Goal: Information Seeking & Learning: Compare options

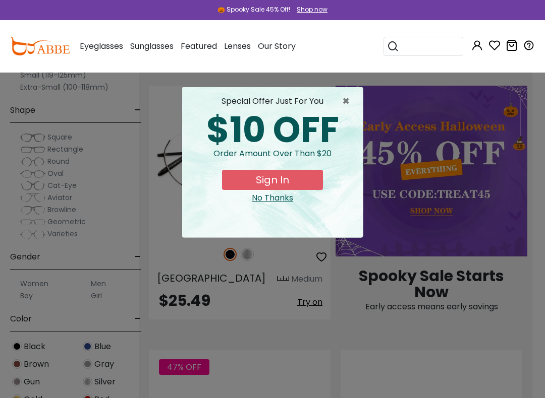
scroll to position [829, 13]
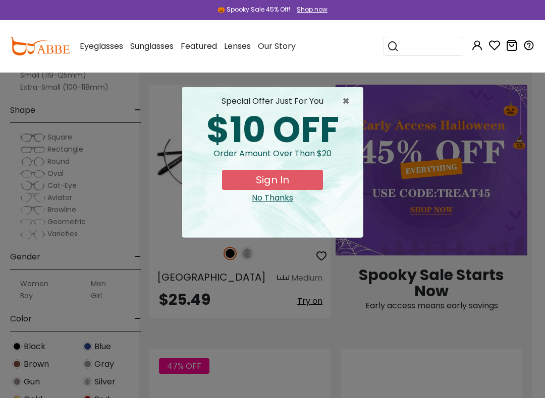
click at [346, 105] on span "×" at bounding box center [348, 101] width 13 height 12
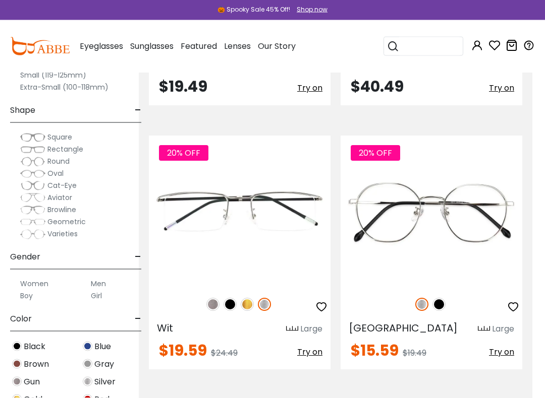
scroll to position [2099, 13]
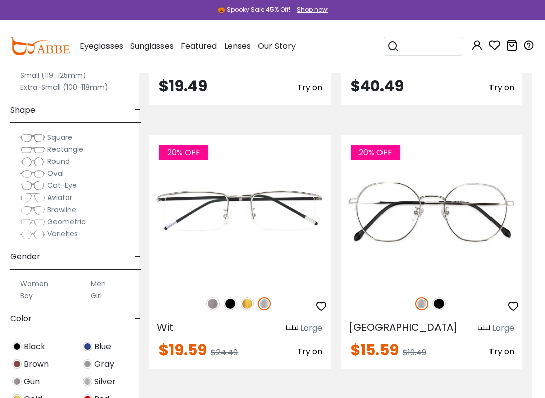
click at [0, 0] on img at bounding box center [0, 0] width 0 height 0
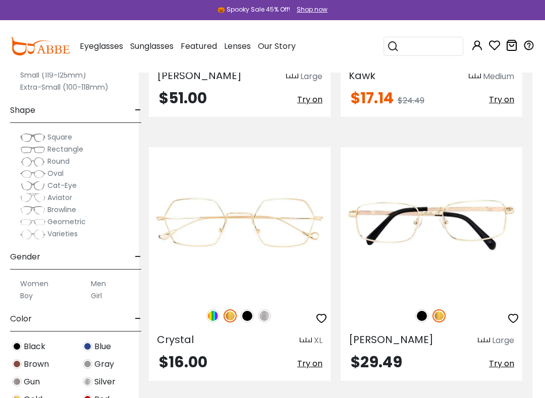
scroll to position [3408, 13]
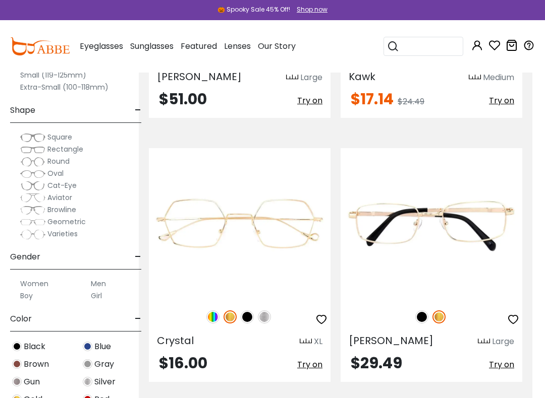
click at [0, 0] on img at bounding box center [0, 0] width 0 height 0
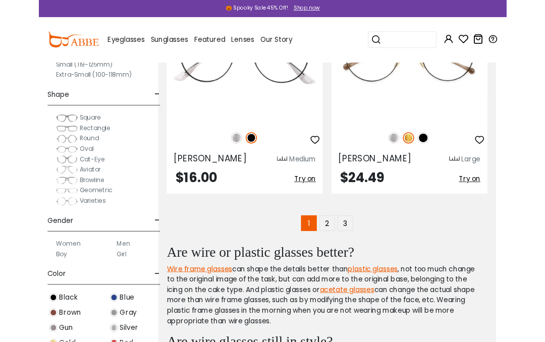
scroll to position [4092, 13]
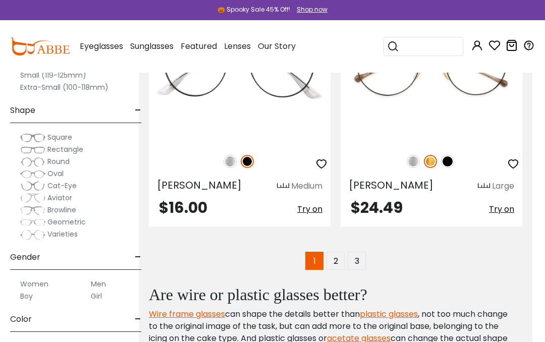
click at [339, 263] on link "2" at bounding box center [335, 261] width 18 height 18
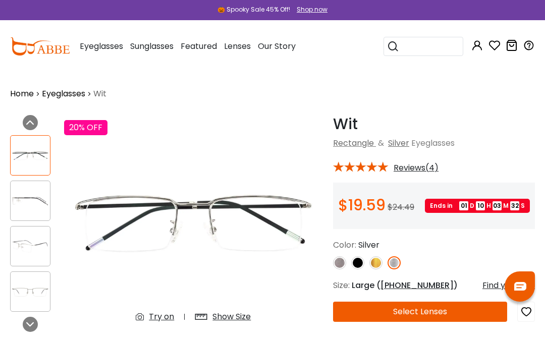
click at [378, 265] on img at bounding box center [375, 262] width 13 height 13
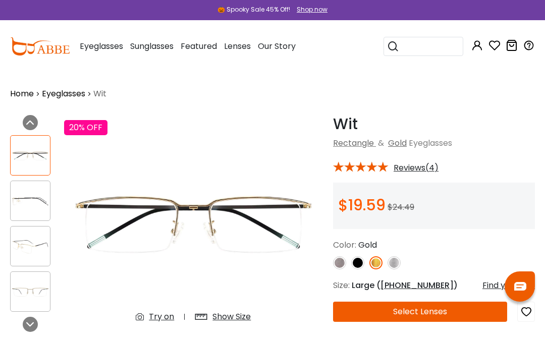
click at [361, 267] on img at bounding box center [357, 262] width 13 height 13
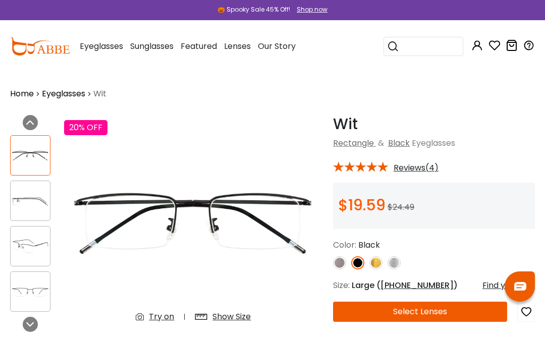
click at [345, 266] on img at bounding box center [339, 262] width 13 height 13
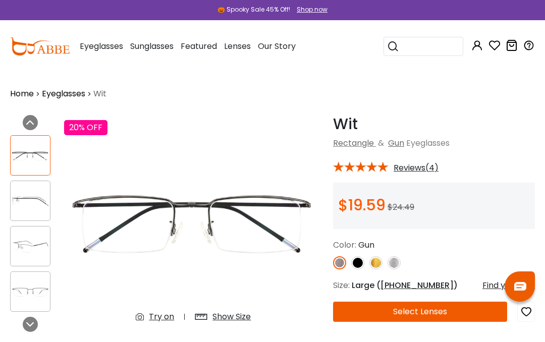
click at [394, 268] on img at bounding box center [393, 262] width 13 height 13
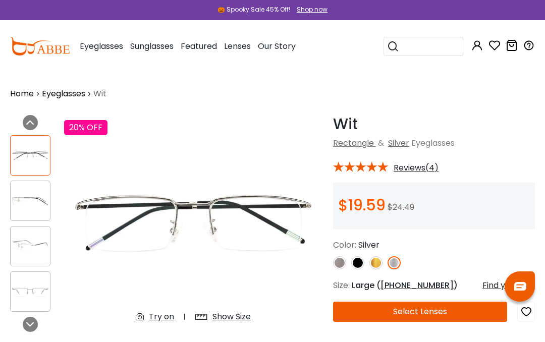
click at [379, 265] on img at bounding box center [375, 262] width 13 height 13
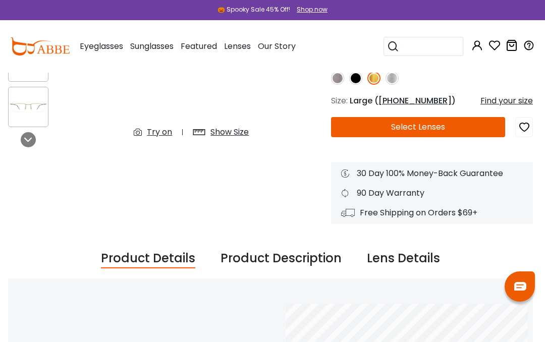
scroll to position [181, 2]
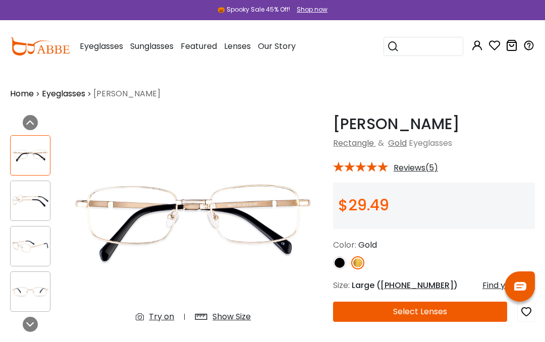
click at [34, 210] on img at bounding box center [30, 201] width 39 height 20
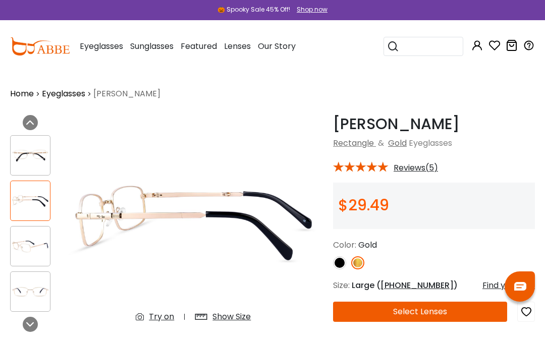
click at [37, 255] on img at bounding box center [30, 247] width 39 height 20
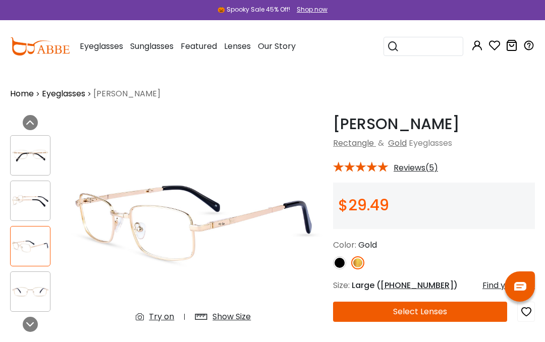
click at [38, 292] on img at bounding box center [30, 292] width 39 height 20
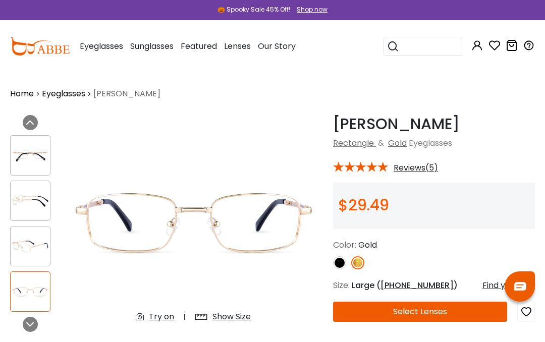
click at [32, 253] on img at bounding box center [30, 247] width 39 height 20
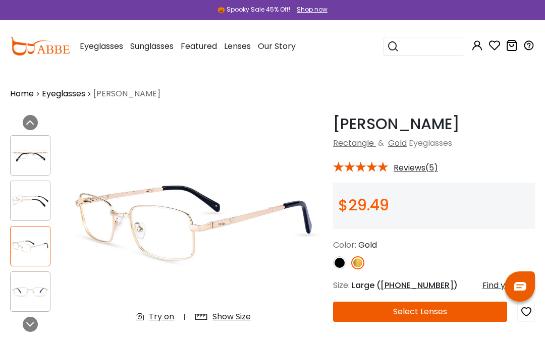
click at [37, 210] on img at bounding box center [30, 201] width 39 height 20
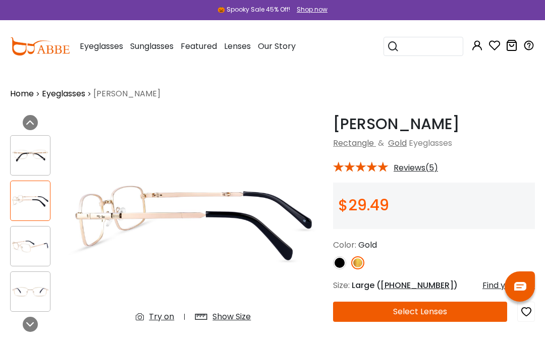
click at [41, 160] on img at bounding box center [30, 156] width 39 height 20
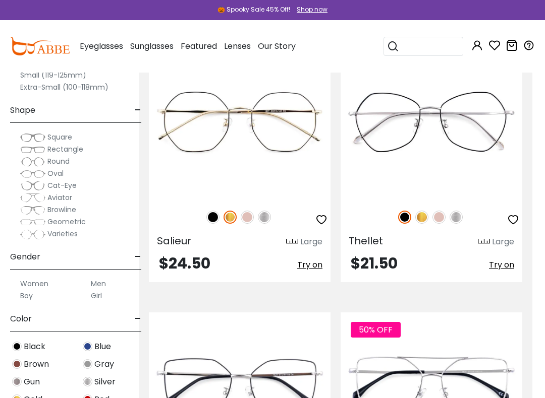
scroll to position [3261, 13]
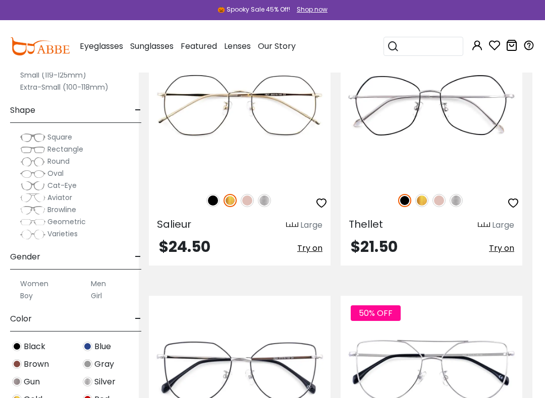
click at [466, 244] on div "$21.50 Try on" at bounding box center [431, 249] width 182 height 18
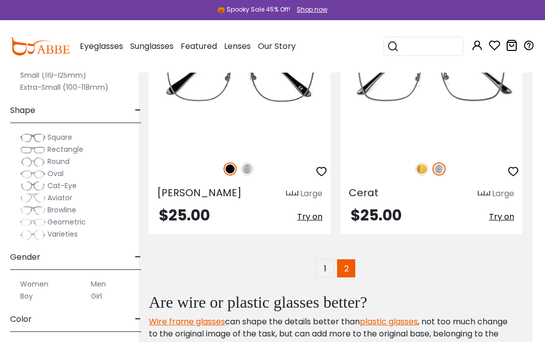
scroll to position [4085, 13]
